Goal: Task Accomplishment & Management: Complete application form

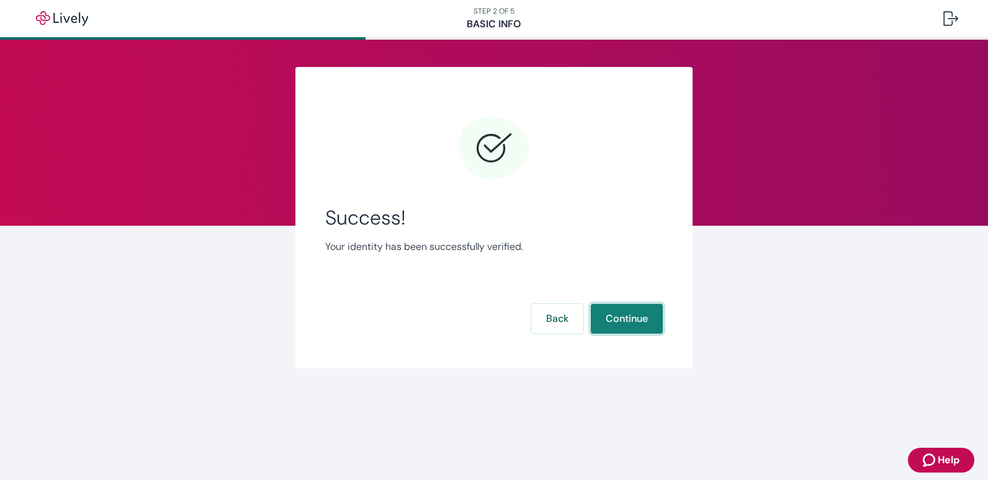
click at [624, 316] on button "Continue" at bounding box center [627, 319] width 72 height 30
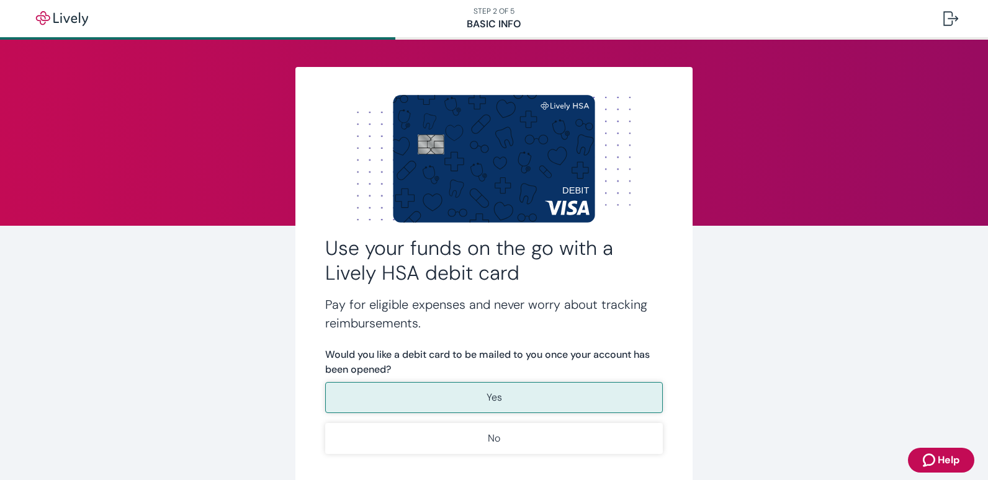
scroll to position [62, 0]
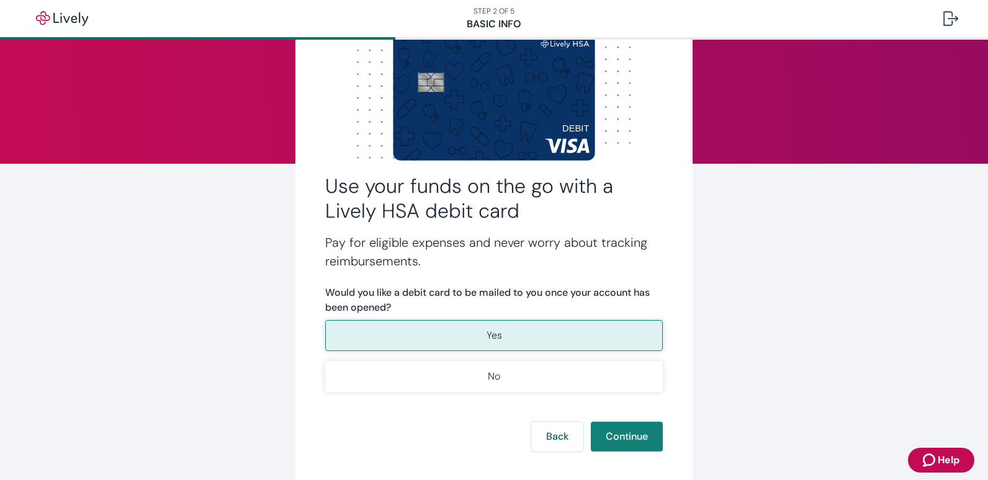
drag, startPoint x: 471, startPoint y: 330, endPoint x: 519, endPoint y: 326, distance: 48.0
click at [472, 328] on button "Yes" at bounding box center [494, 335] width 338 height 31
click at [654, 446] on button "Continue" at bounding box center [627, 437] width 72 height 30
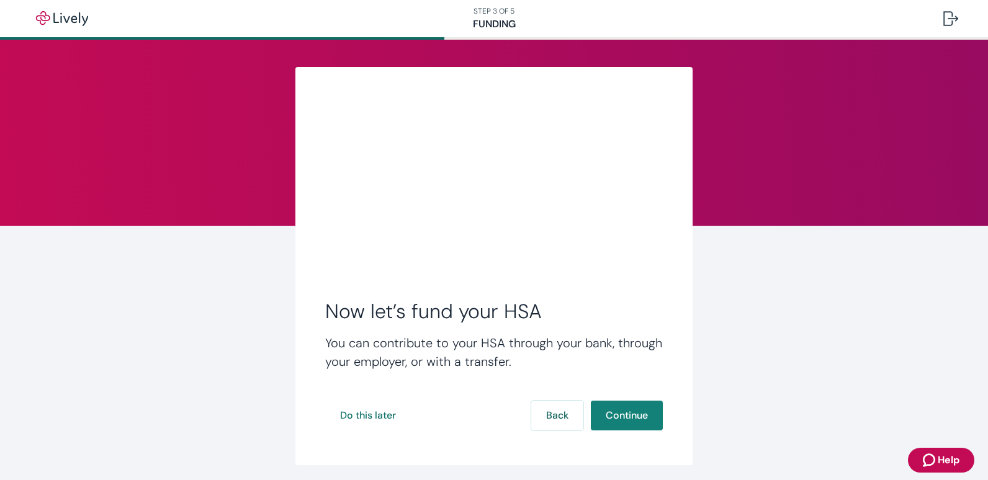
scroll to position [45, 0]
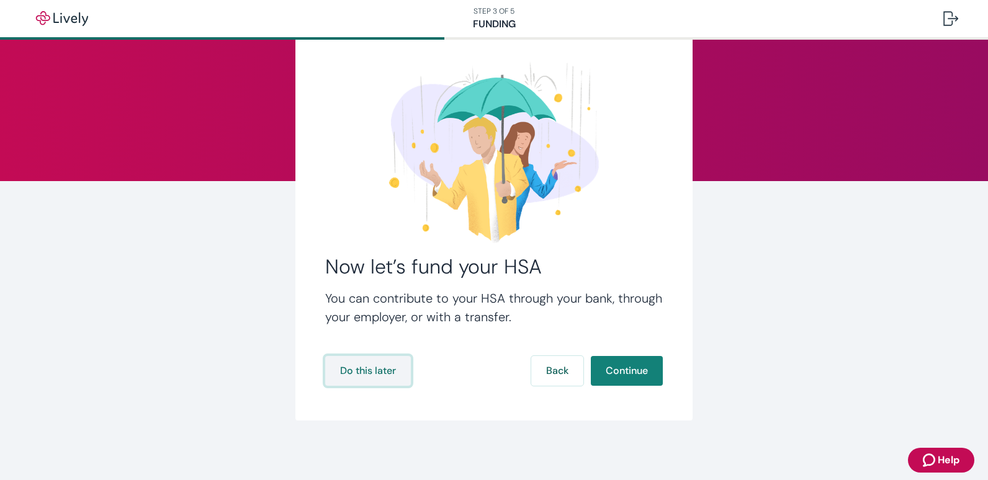
click at [371, 371] on button "Do this later" at bounding box center [368, 371] width 86 height 30
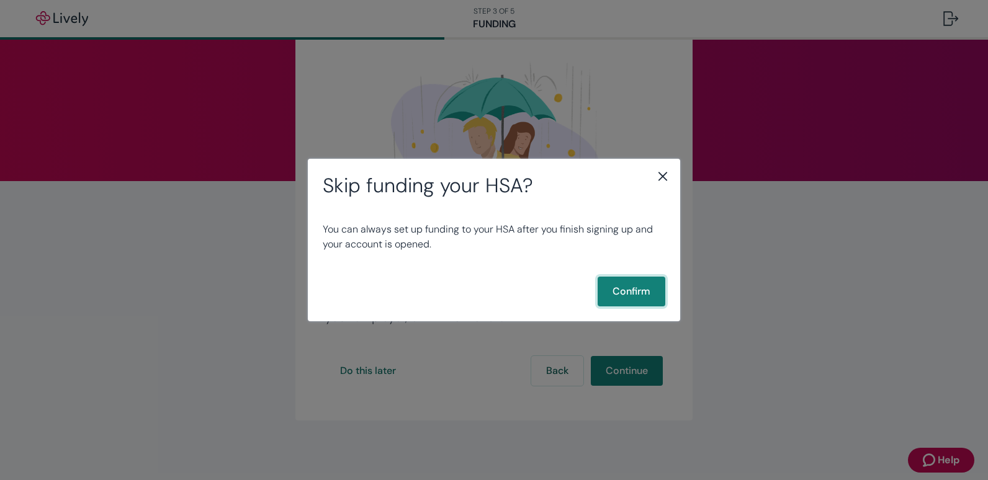
click at [650, 301] on button "Confirm" at bounding box center [632, 292] width 68 height 30
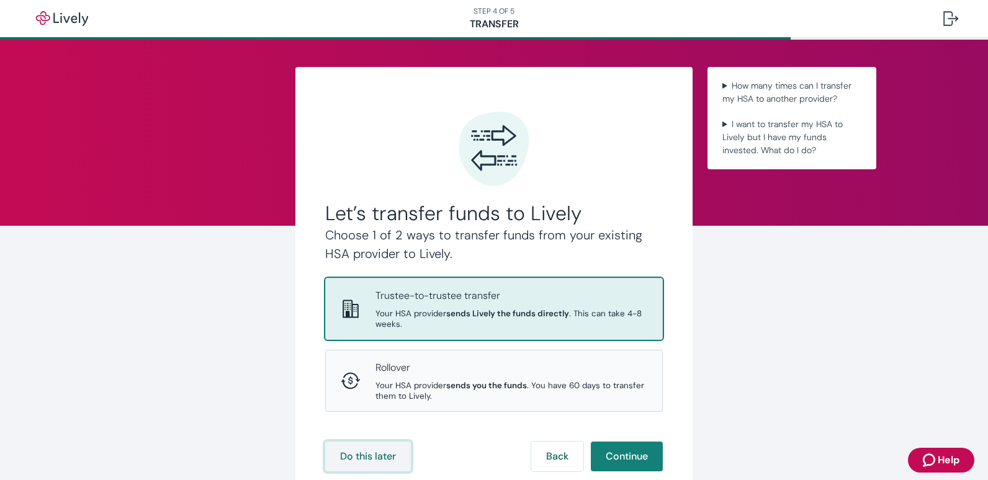
click at [391, 453] on button "Do this later" at bounding box center [368, 457] width 86 height 30
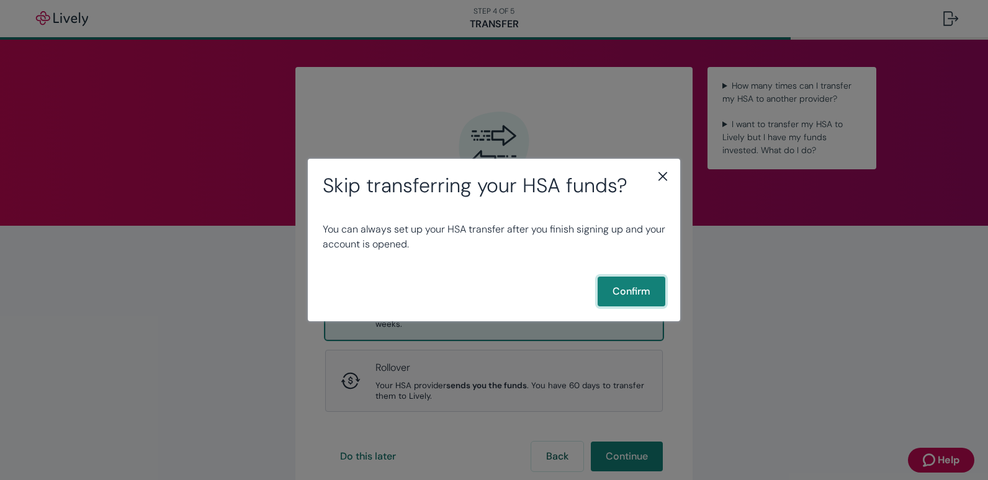
click at [661, 300] on button "Confirm" at bounding box center [632, 292] width 68 height 30
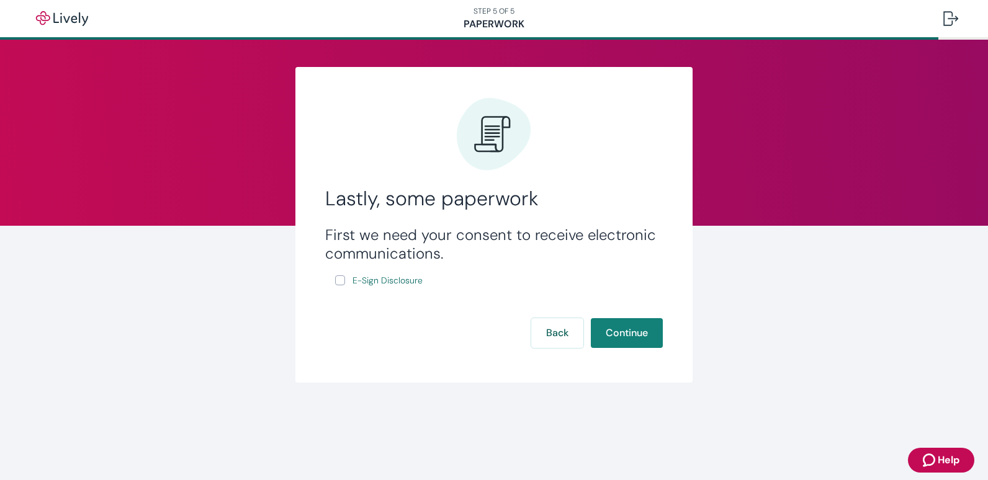
click at [337, 284] on input "E-Sign Disclosure" at bounding box center [340, 281] width 10 height 10
checkbox input "true"
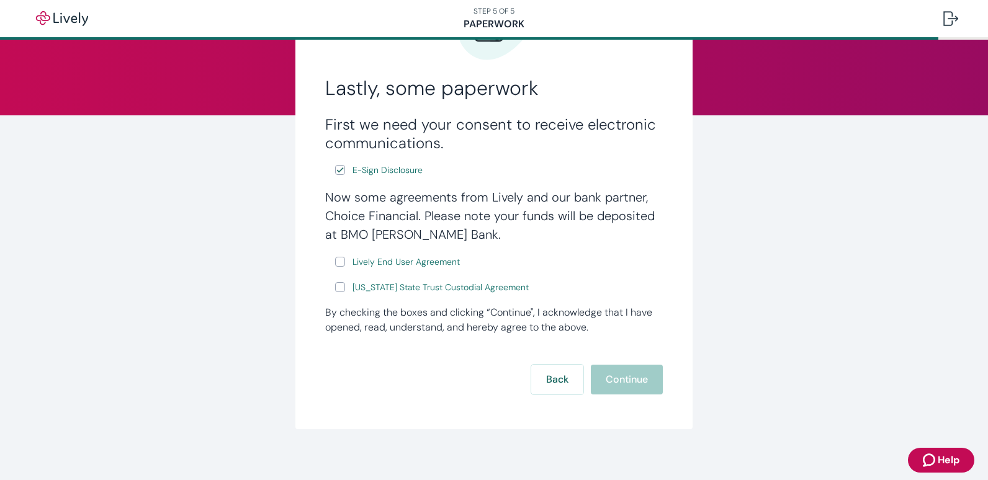
scroll to position [119, 0]
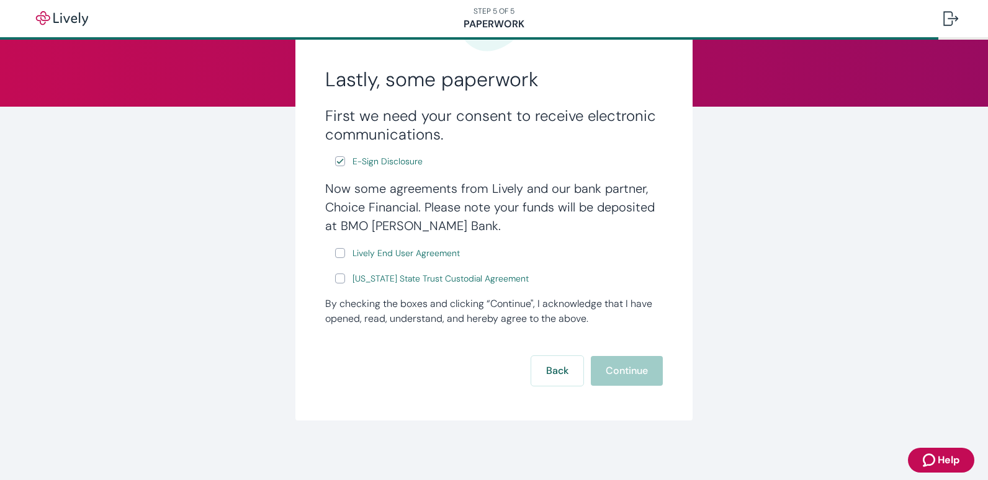
click at [336, 254] on input "Lively End User Agreement" at bounding box center [340, 253] width 10 height 10
checkbox input "true"
click at [338, 280] on input "[US_STATE] State Trust Custodial Agreement" at bounding box center [340, 279] width 10 height 10
checkbox input "true"
click at [612, 371] on button "Continue" at bounding box center [627, 371] width 72 height 30
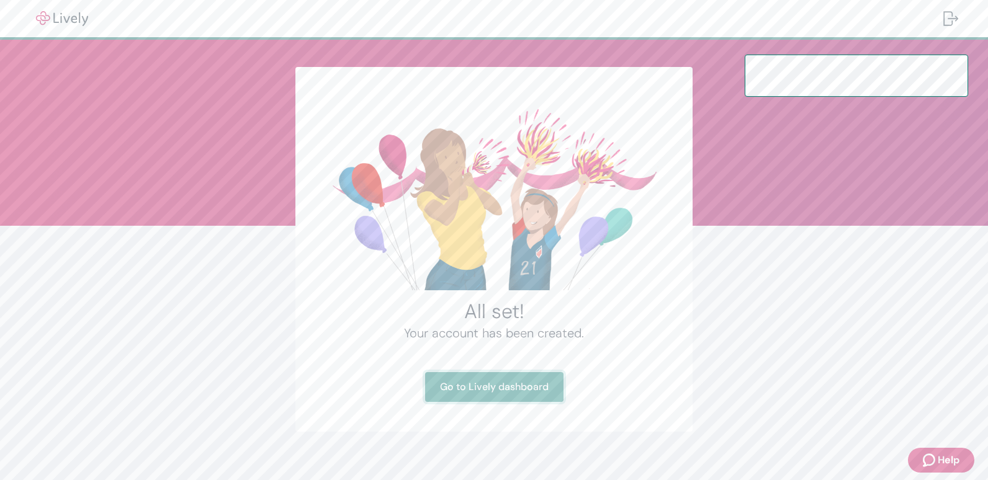
click at [509, 383] on link "Go to Lively dashboard" at bounding box center [494, 387] width 138 height 30
